Goal: Task Accomplishment & Management: Use online tool/utility

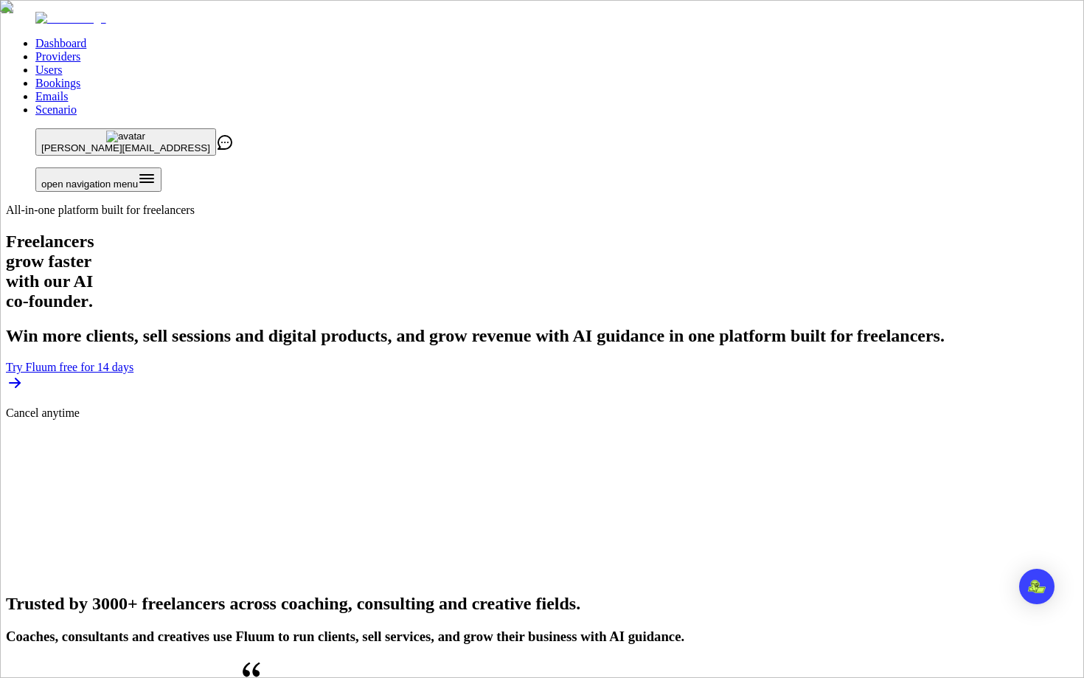
click at [520, 37] on ul "Dashboard Providers Users Bookings Emails Scenario" at bounding box center [542, 77] width 1073 height 80
click at [62, 63] on link "Users" at bounding box center [48, 69] width 27 height 13
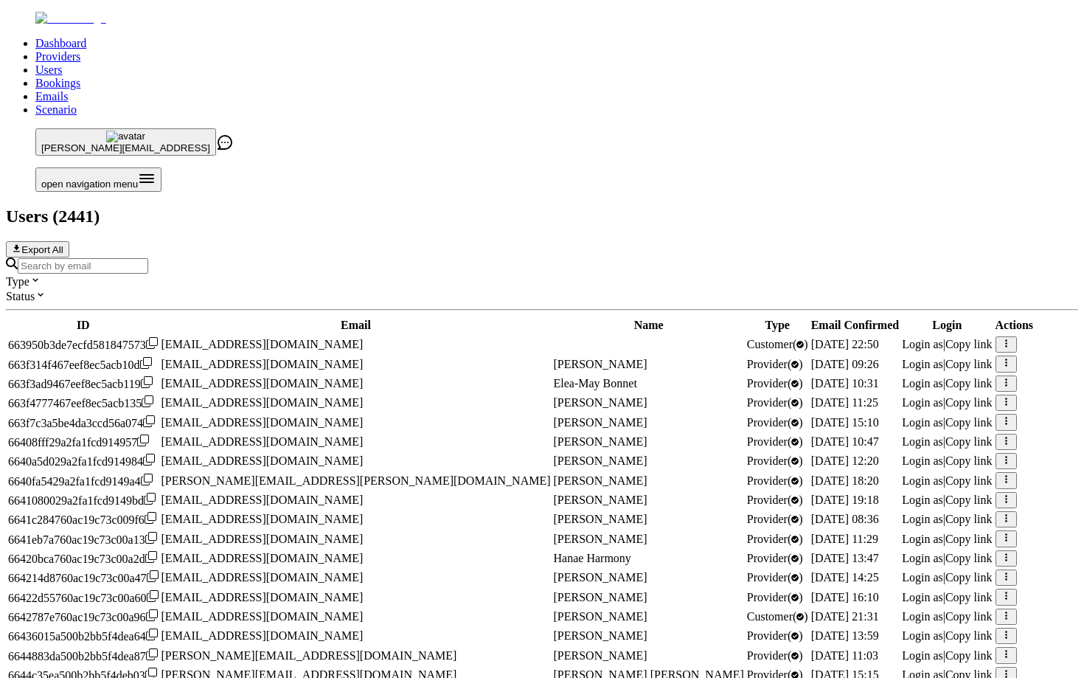
click at [80, 50] on link "Providers" at bounding box center [57, 56] width 45 height 13
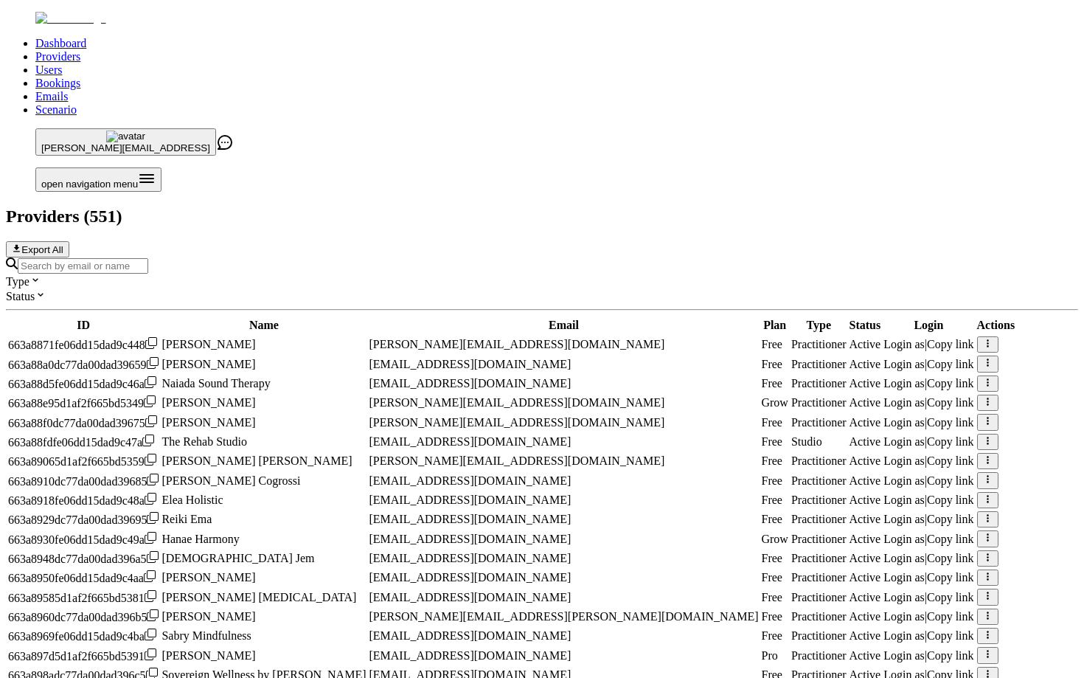
click at [148, 258] on input "Search by email or name" at bounding box center [83, 265] width 131 height 15
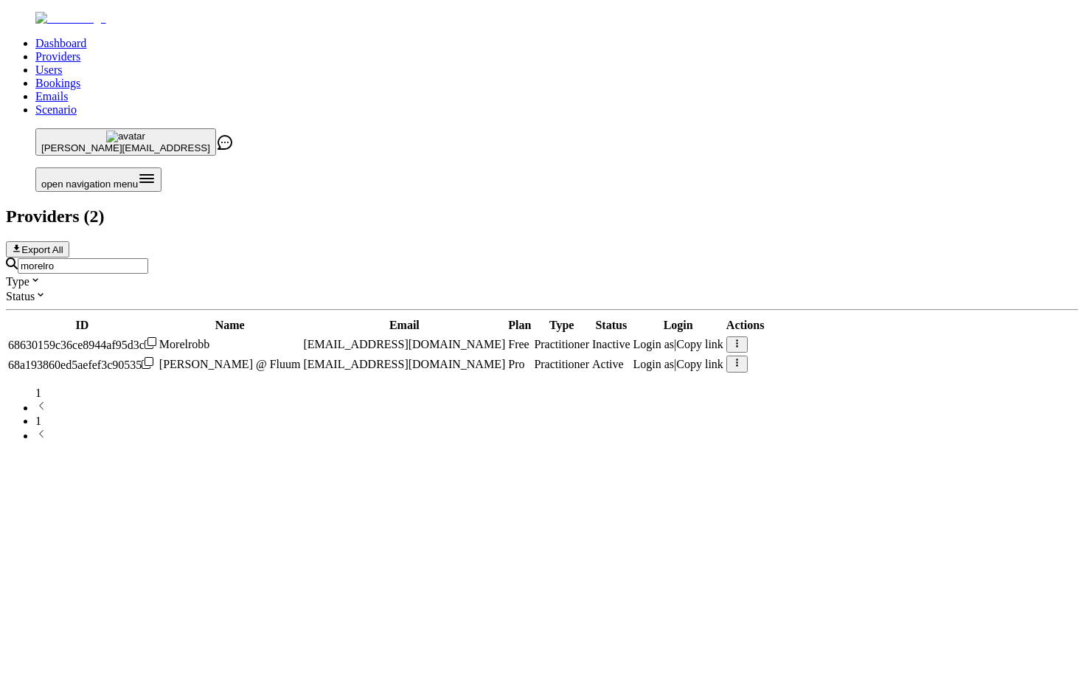
type input "[EMAIL_ADDRESS][DOMAIN_NAME]"
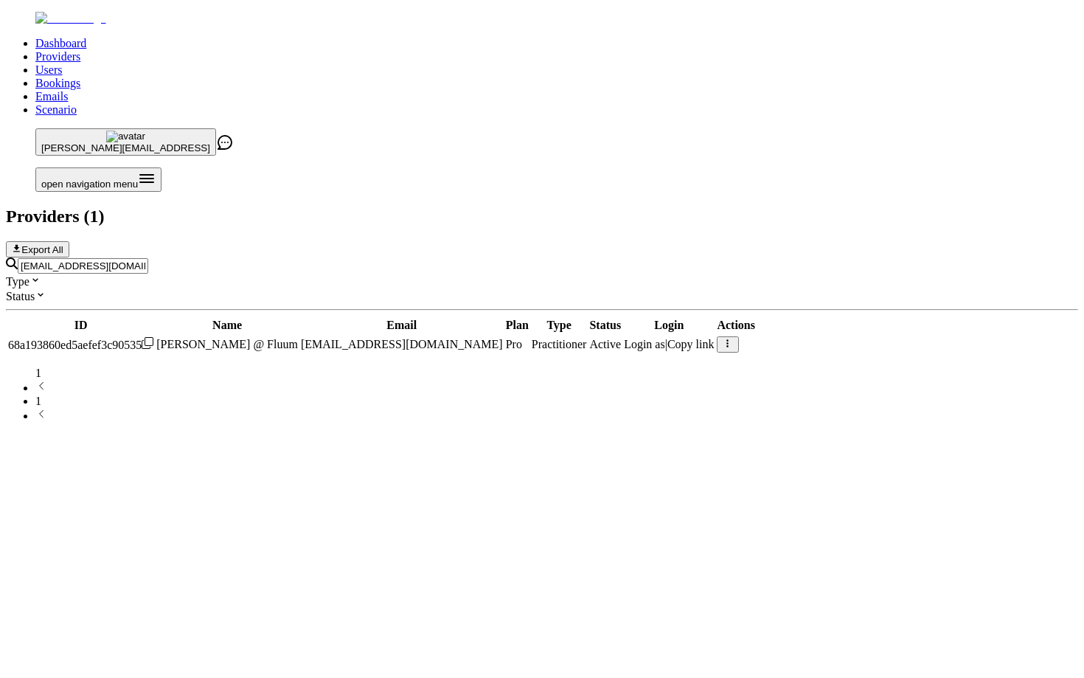
click at [733, 339] on icon "button" at bounding box center [728, 344] width 10 height 10
click at [62, 63] on link "Users" at bounding box center [48, 69] width 27 height 13
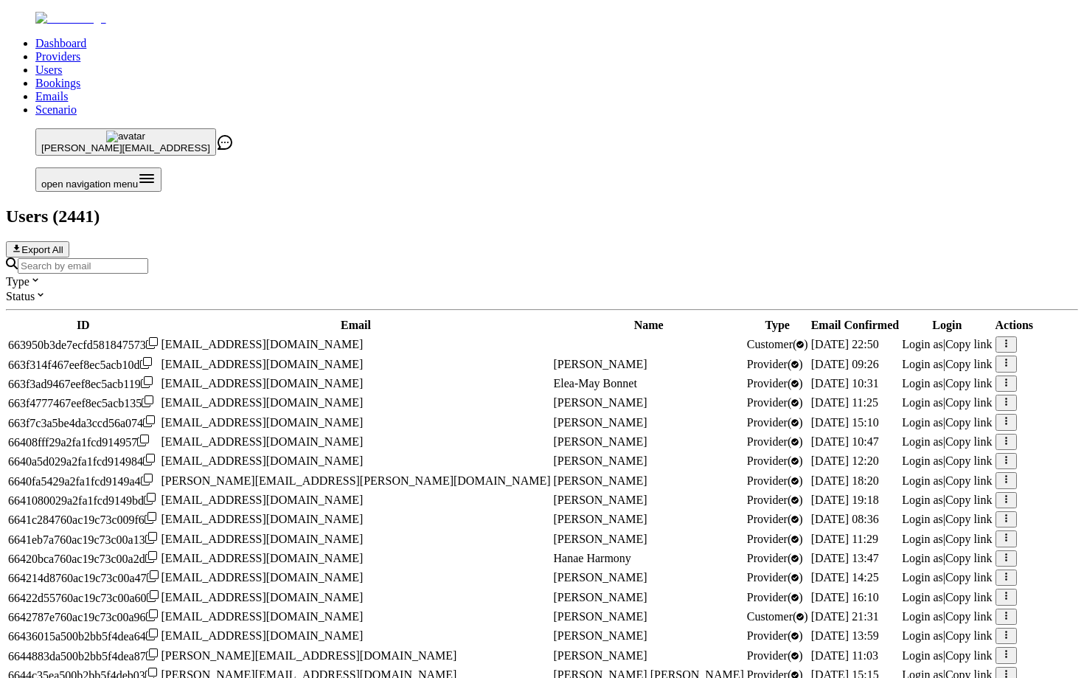
click at [77, 103] on link "Scenario" at bounding box center [55, 109] width 41 height 13
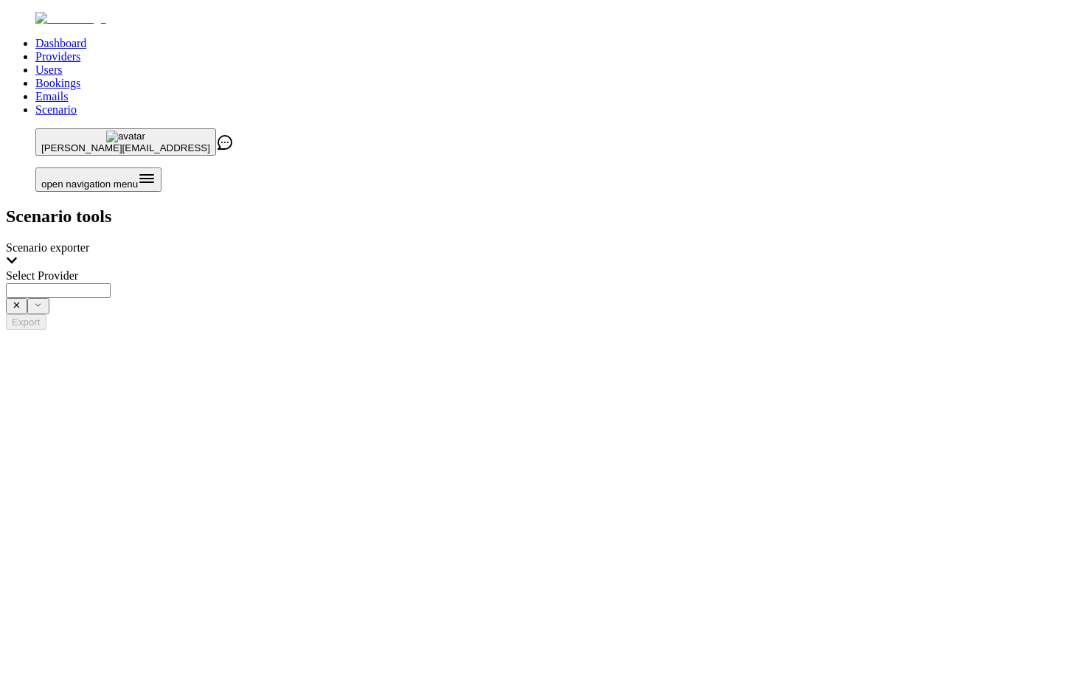
click at [111, 283] on input "Select Provider" at bounding box center [58, 290] width 105 height 15
type input "**********"
click at [46, 314] on button "Export" at bounding box center [26, 321] width 41 height 15
